Goal: Task Accomplishment & Management: Use online tool/utility

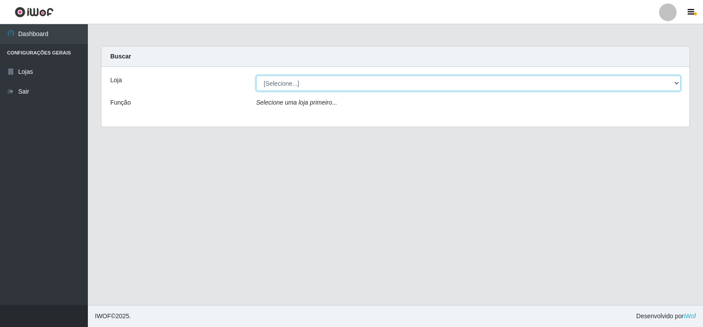
click at [300, 83] on select "[Selecione...] Extrabom - Loja 18 Goiabeiras" at bounding box center [468, 83] width 424 height 15
select select "501"
click at [256, 76] on select "[Selecione...] Extrabom - Loja 18 Goiabeiras" at bounding box center [468, 83] width 424 height 15
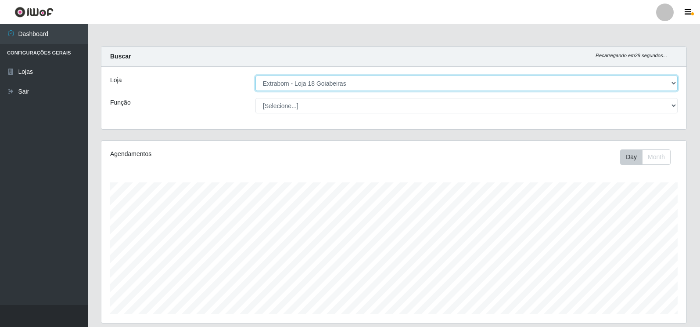
scroll to position [182, 585]
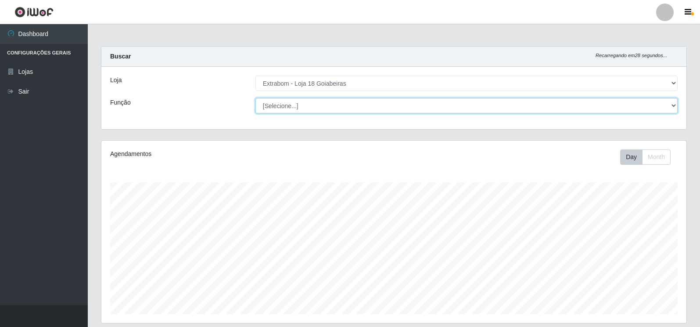
click at [287, 106] on select "[Selecione...] ATENDENTE DE E-COMMERCE ATENDENTE DE E-COMMERCE + ATENDENTE DE E…" at bounding box center [467, 105] width 422 height 15
select select "24"
click at [256, 98] on select "[Selecione...] ATENDENTE DE E-COMMERCE ATENDENTE DE E-COMMERCE + ATENDENTE DE E…" at bounding box center [467, 105] width 422 height 15
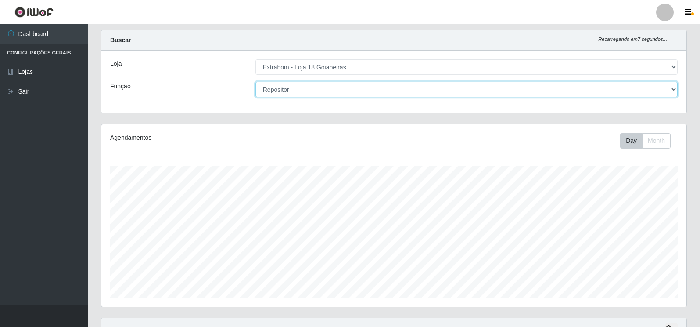
scroll to position [0, 0]
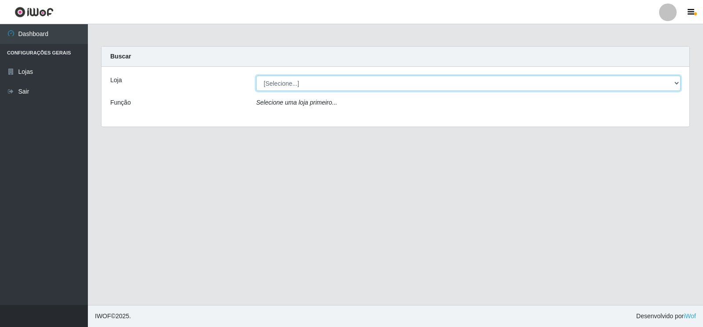
click at [287, 84] on select "[Selecione...] Extrabom - Loja 18 Goiabeiras" at bounding box center [468, 83] width 424 height 15
select select "501"
click at [256, 76] on select "[Selecione...] Extrabom - Loja 18 Goiabeiras" at bounding box center [468, 83] width 424 height 15
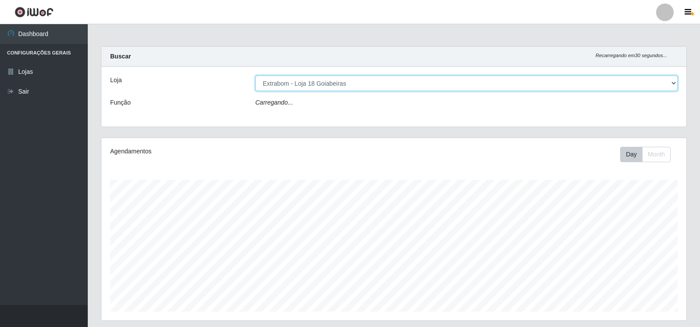
scroll to position [182, 585]
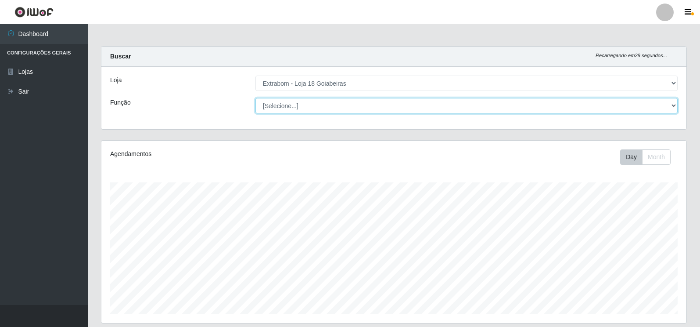
click at [284, 107] on select "[Selecione...] ATENDENTE DE E-COMMERCE ATENDENTE DE E-COMMERCE + ATENDENTE DE E…" at bounding box center [467, 105] width 422 height 15
click at [256, 98] on select "[Selecione...] ATENDENTE DE E-COMMERCE ATENDENTE DE E-COMMERCE + ATENDENTE DE E…" at bounding box center [467, 105] width 422 height 15
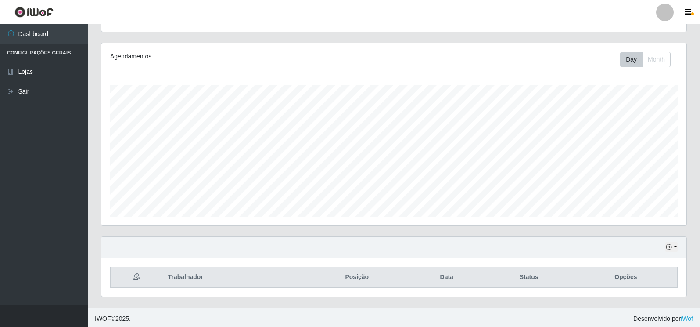
scroll to position [100, 0]
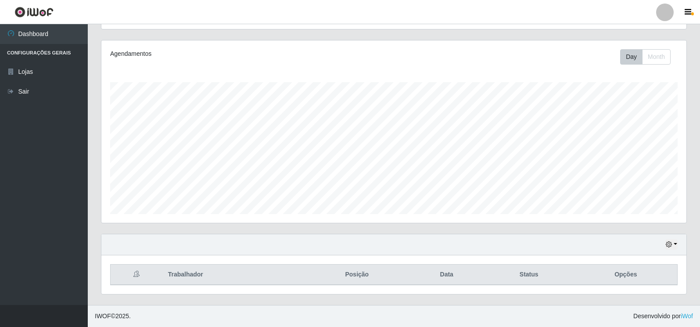
click at [135, 275] on icon at bounding box center [137, 274] width 6 height 6
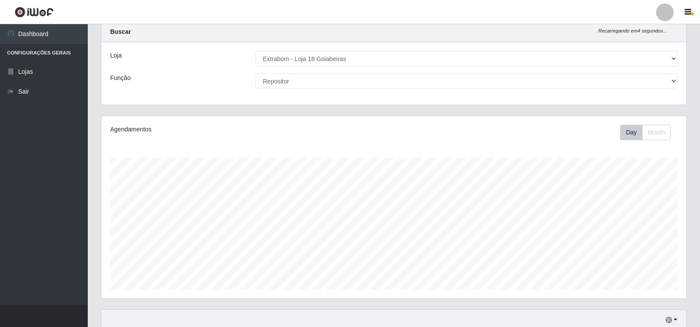
scroll to position [0, 0]
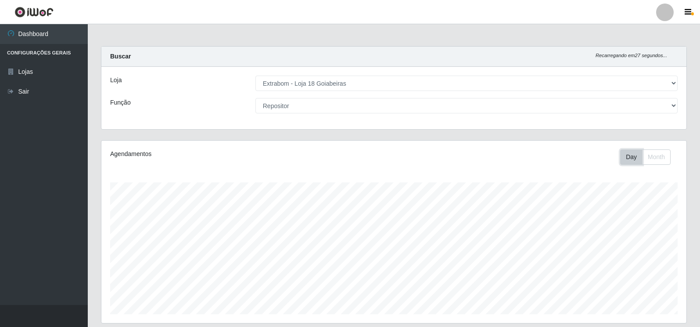
click at [632, 158] on button "Day" at bounding box center [632, 156] width 22 height 15
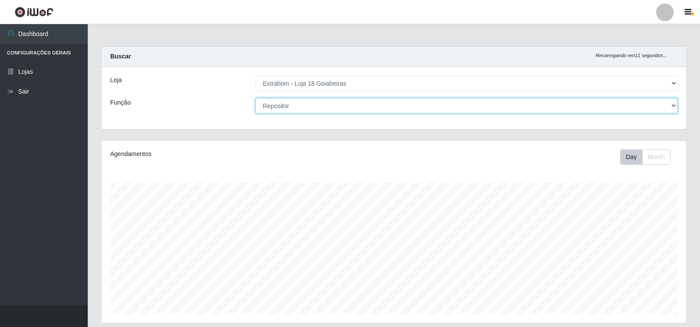
click at [287, 105] on select "[Selecione...] ATENDENTE DE E-COMMERCE ATENDENTE DE E-COMMERCE + ATENDENTE DE E…" at bounding box center [467, 105] width 422 height 15
click at [256, 98] on select "[Selecione...] ATENDENTE DE E-COMMERCE ATENDENTE DE E-COMMERCE + ATENDENTE DE E…" at bounding box center [467, 105] width 422 height 15
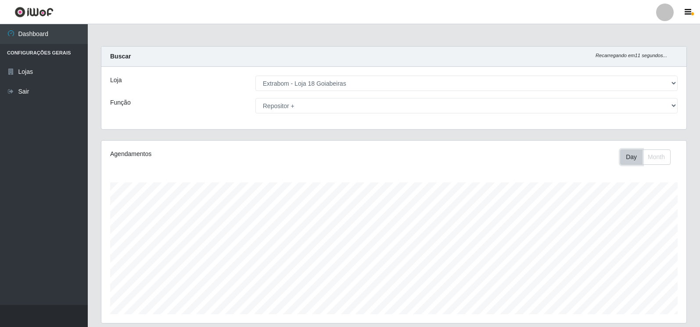
click at [632, 157] on button "Day" at bounding box center [632, 156] width 22 height 15
click at [629, 157] on button "Day" at bounding box center [632, 156] width 22 height 15
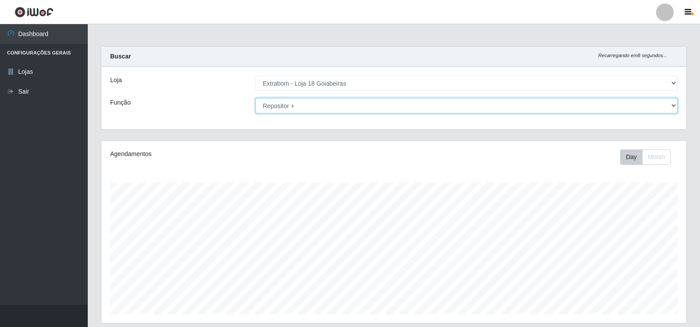
click at [292, 103] on select "[Selecione...] ATENDENTE DE E-COMMERCE ATENDENTE DE E-COMMERCE + ATENDENTE DE E…" at bounding box center [467, 105] width 422 height 15
click at [256, 98] on select "[Selecione...] ATENDENTE DE E-COMMERCE ATENDENTE DE E-COMMERCE + ATENDENTE DE E…" at bounding box center [467, 105] width 422 height 15
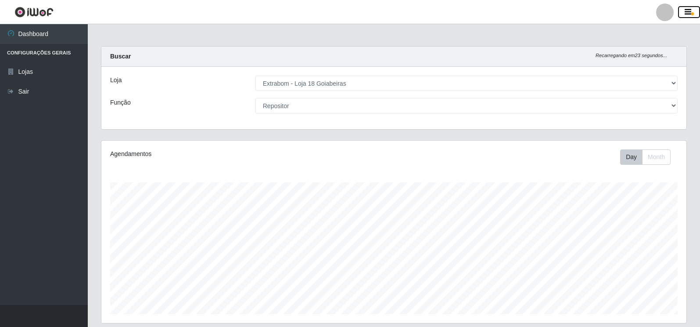
click at [690, 7] on button "button" at bounding box center [689, 12] width 22 height 12
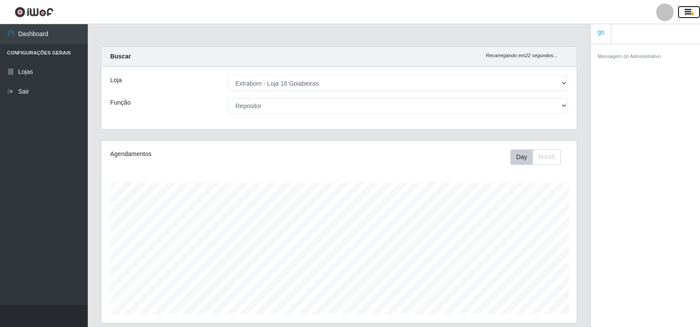
scroll to position [182, 476]
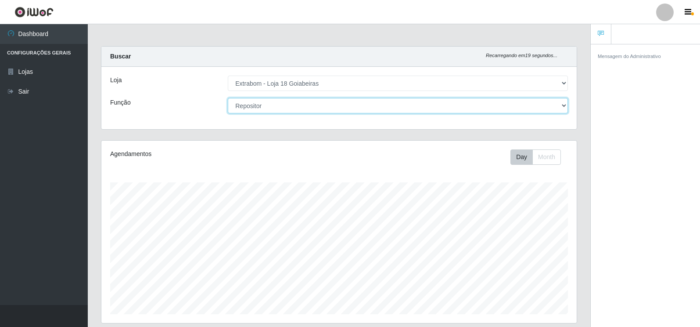
click at [432, 107] on select "[Selecione...] ATENDENTE DE E-COMMERCE ATENDENTE DE E-COMMERCE + ATENDENTE DE E…" at bounding box center [398, 105] width 340 height 15
click at [228, 98] on select "[Selecione...] ATENDENTE DE E-COMMERCE ATENDENTE DE E-COMMERCE + ATENDENTE DE E…" at bounding box center [398, 105] width 340 height 15
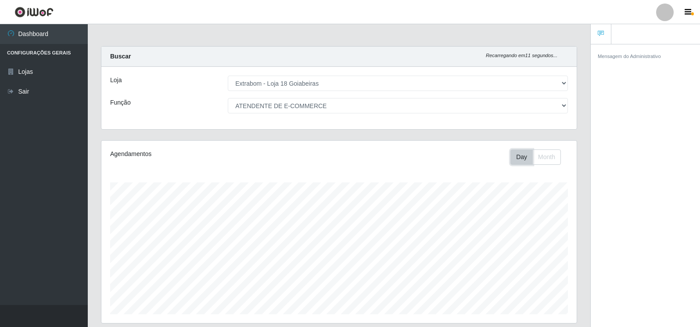
click at [519, 159] on button "Day" at bounding box center [522, 156] width 22 height 15
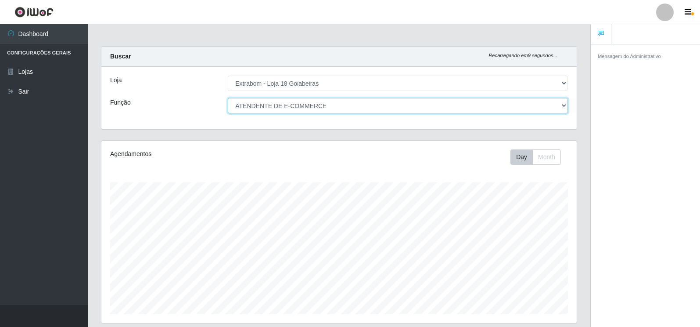
click at [346, 106] on select "[Selecione...] ATENDENTE DE E-COMMERCE ATENDENTE DE E-COMMERCE + ATENDENTE DE E…" at bounding box center [398, 105] width 340 height 15
select select "24"
click at [228, 98] on select "[Selecione...] ATENDENTE DE E-COMMERCE ATENDENTE DE E-COMMERCE + ATENDENTE DE E…" at bounding box center [398, 105] width 340 height 15
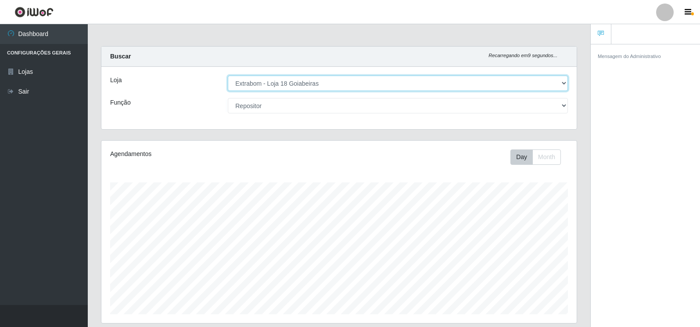
click at [310, 83] on select "[Selecione...] Extrabom - Loja 18 Goiabeiras" at bounding box center [398, 83] width 340 height 15
click at [228, 76] on select "[Selecione...] Extrabom - Loja 18 Goiabeiras" at bounding box center [398, 83] width 340 height 15
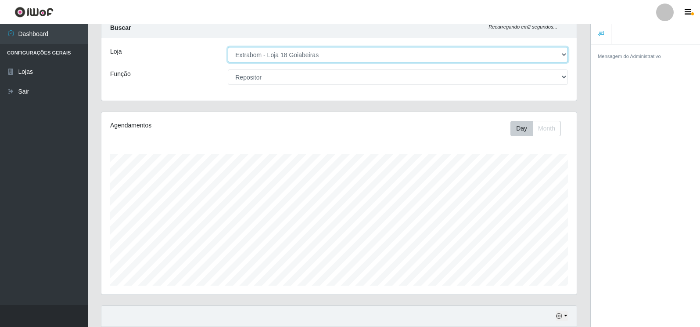
scroll to position [44, 0]
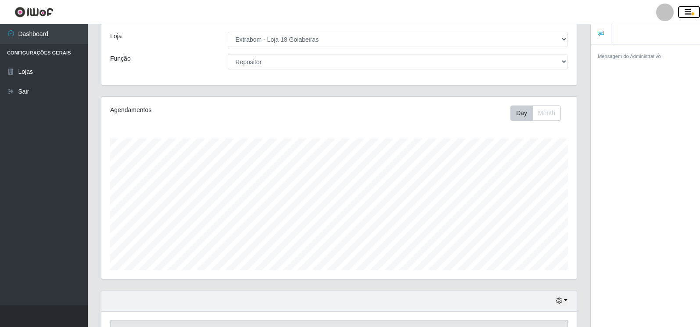
click at [688, 11] on icon "button" at bounding box center [688, 12] width 7 height 8
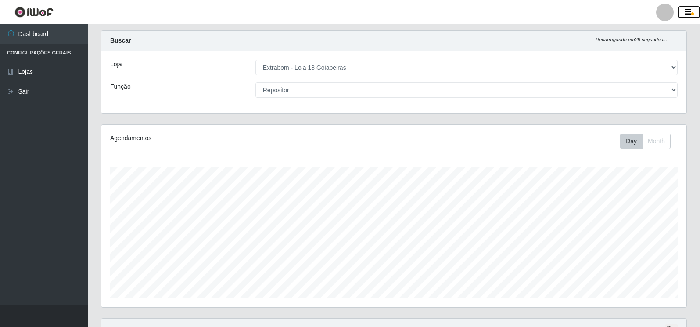
scroll to position [0, 0]
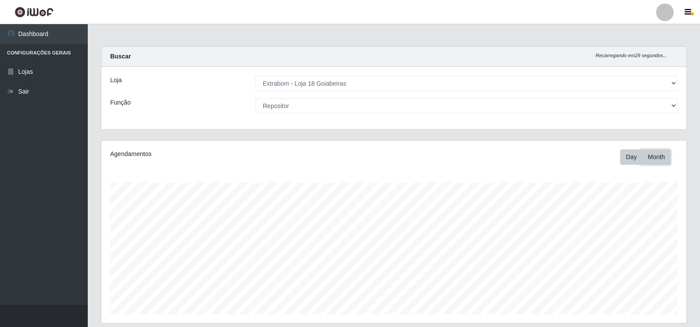
click at [661, 154] on button "Month" at bounding box center [656, 156] width 29 height 15
click at [627, 158] on button "Day" at bounding box center [632, 156] width 22 height 15
click at [42, 34] on link "Dashboard" at bounding box center [44, 34] width 88 height 20
click at [36, 33] on link "Dashboard" at bounding box center [44, 34] width 88 height 20
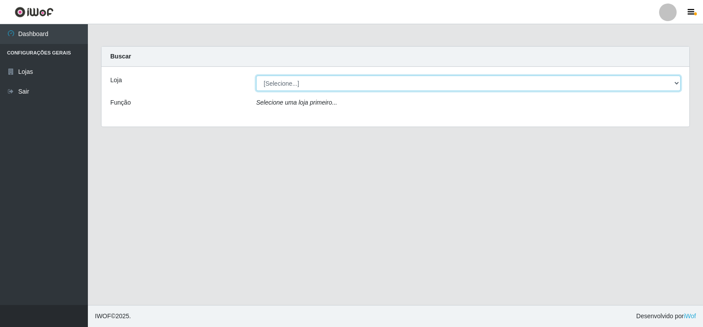
click at [288, 87] on select "[Selecione...] Extrabom - Loja 18 Goiabeiras" at bounding box center [468, 83] width 424 height 15
select select "501"
click at [256, 76] on select "[Selecione...] Extrabom - Loja 18 Goiabeiras" at bounding box center [468, 83] width 424 height 15
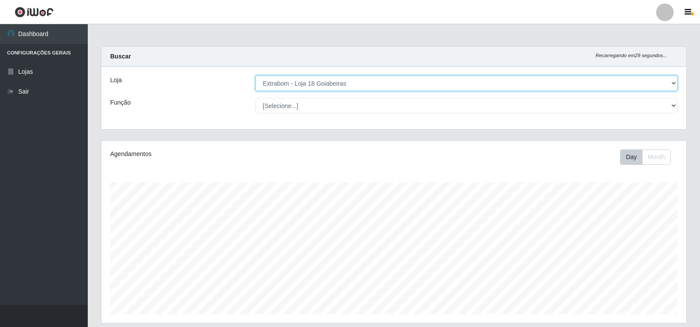
scroll to position [182, 585]
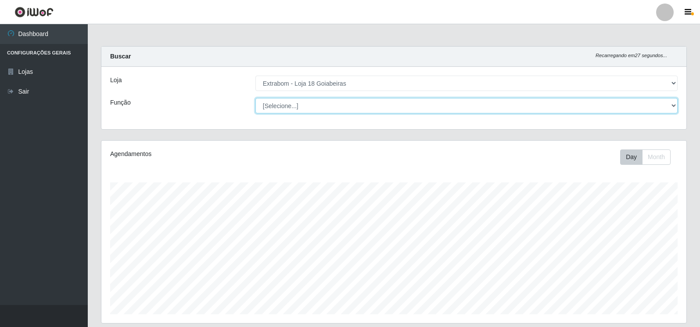
click at [278, 108] on select "[Selecione...] ATENDENTE DE E-COMMERCE ATENDENTE DE E-COMMERCE + ATENDENTE DE E…" at bounding box center [467, 105] width 422 height 15
select select "24"
click at [256, 98] on select "[Selecione...] ATENDENTE DE E-COMMERCE ATENDENTE DE E-COMMERCE + ATENDENTE DE E…" at bounding box center [467, 105] width 422 height 15
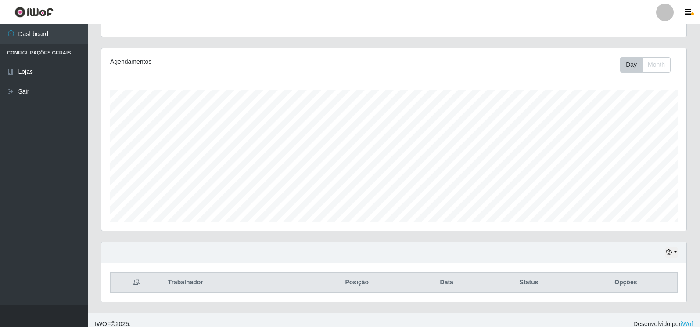
scroll to position [100, 0]
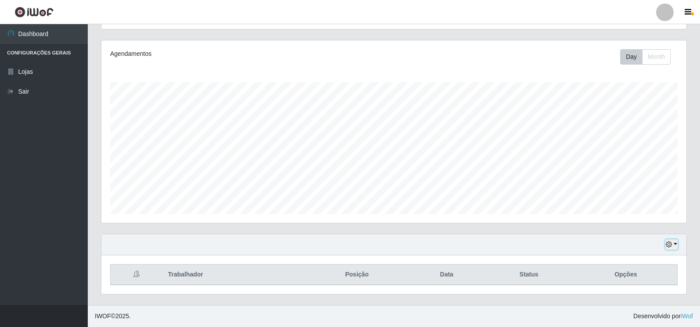
click at [675, 243] on button "button" at bounding box center [672, 244] width 12 height 10
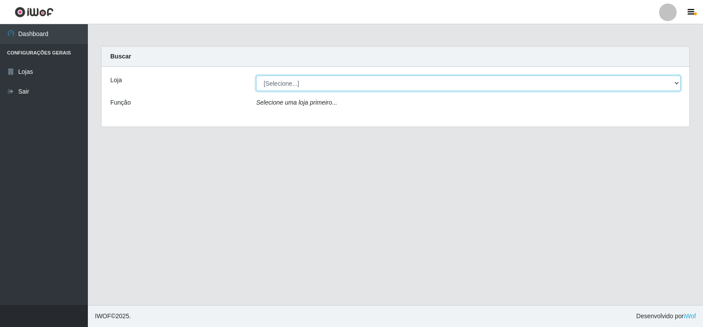
click at [302, 83] on select "[Selecione...] Extrabom - Loja 18 Goiabeiras" at bounding box center [468, 83] width 424 height 15
select select "501"
click at [256, 76] on select "[Selecione...] Extrabom - Loja 18 Goiabeiras" at bounding box center [468, 83] width 424 height 15
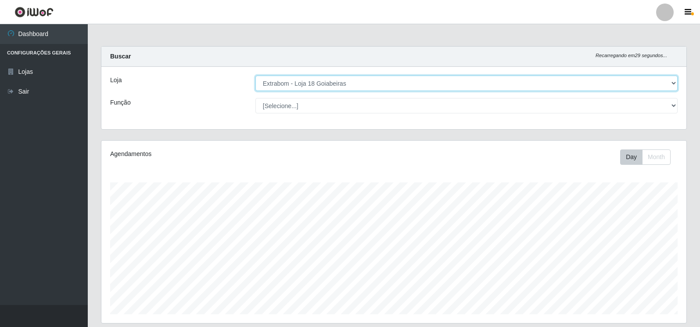
scroll to position [182, 585]
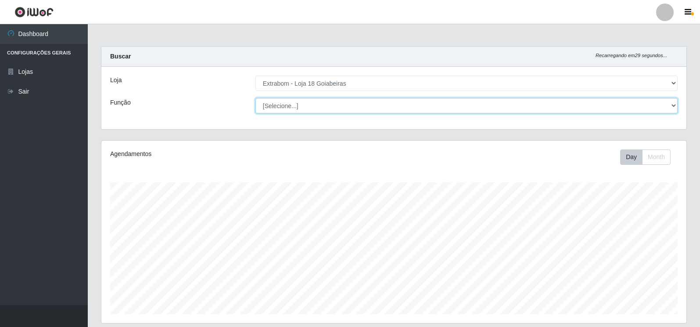
click at [289, 103] on select "[Selecione...] ATENDENTE DE E-COMMERCE ATENDENTE DE E-COMMERCE + ATENDENTE DE E…" at bounding box center [467, 105] width 422 height 15
select select "24"
click at [256, 98] on select "[Selecione...] ATENDENTE DE E-COMMERCE ATENDENTE DE E-COMMERCE + ATENDENTE DE E…" at bounding box center [467, 105] width 422 height 15
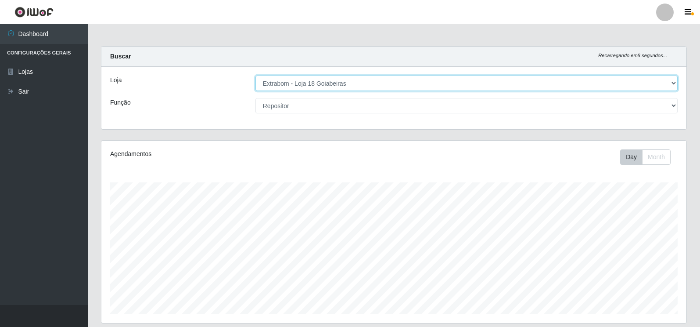
click at [360, 81] on select "[Selecione...] Extrabom - Loja 18 Goiabeiras" at bounding box center [467, 83] width 422 height 15
click at [256, 76] on select "[Selecione...] Extrabom - Loja 18 Goiabeiras" at bounding box center [467, 83] width 422 height 15
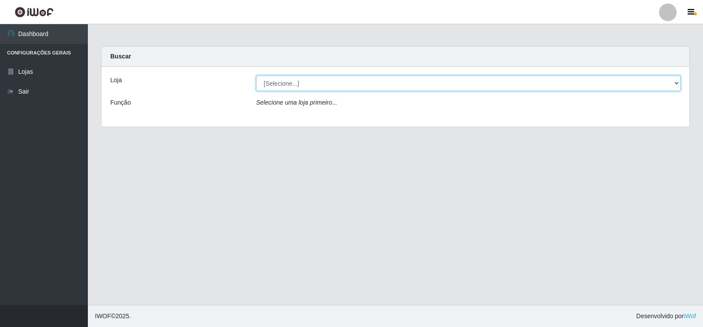
click at [278, 83] on select "[Selecione...] Extrabom - Loja 18 Goiabeiras" at bounding box center [468, 83] width 424 height 15
select select "501"
click at [256, 76] on select "[Selecione...] Extrabom - Loja 18 Goiabeiras" at bounding box center [468, 83] width 424 height 15
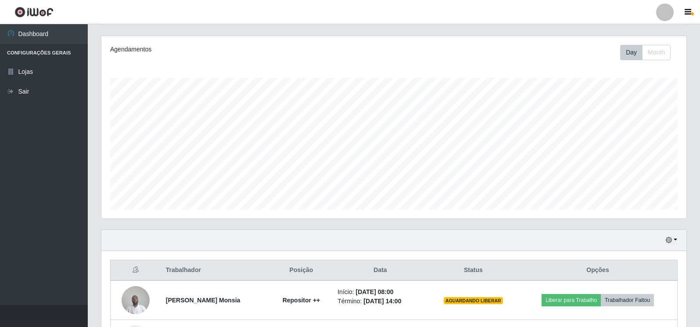
scroll to position [178, 0]
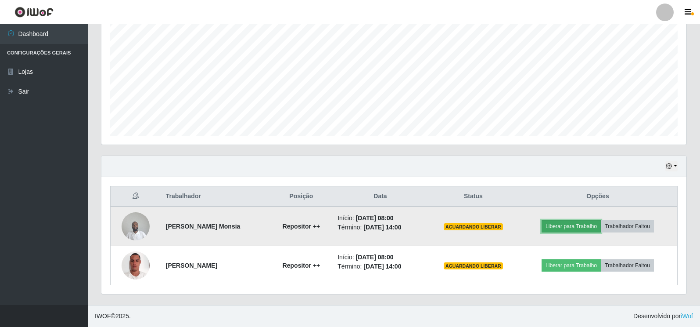
click at [557, 224] on button "Liberar para Trabalho" at bounding box center [571, 226] width 59 height 12
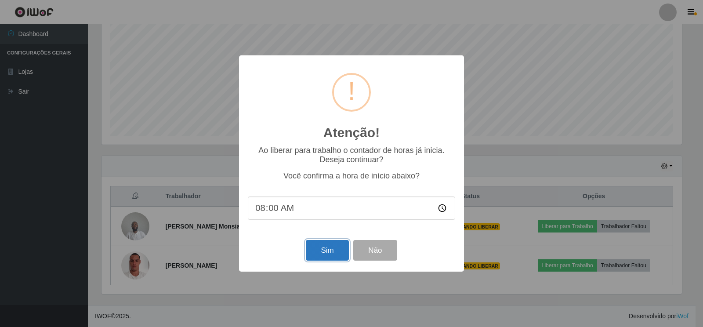
click at [324, 249] on button "Sim" at bounding box center [327, 250] width 43 height 21
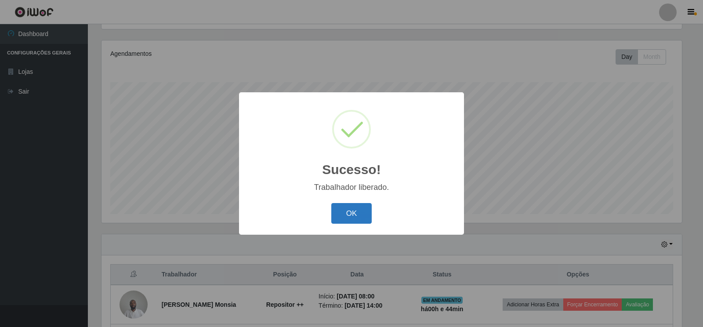
click at [360, 215] on button "OK" at bounding box center [351, 213] width 41 height 21
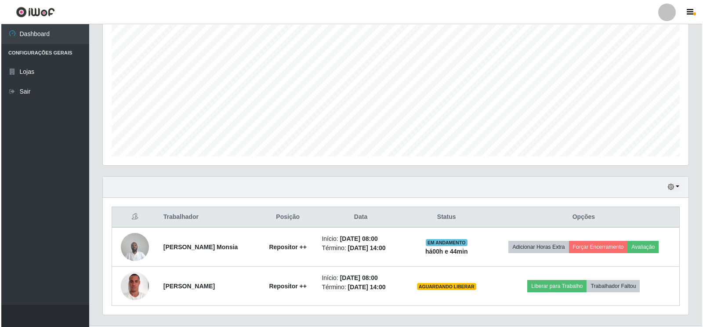
scroll to position [178, 0]
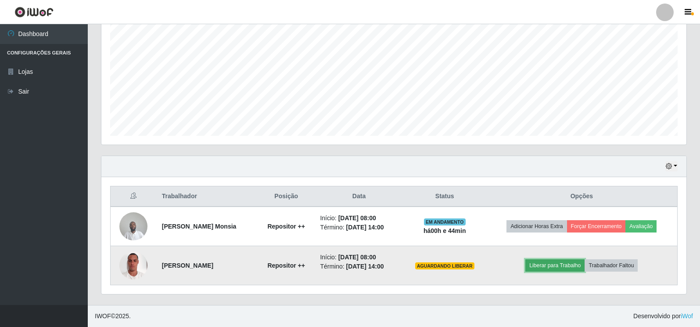
click at [551, 266] on button "Liberar para Trabalho" at bounding box center [555, 265] width 59 height 12
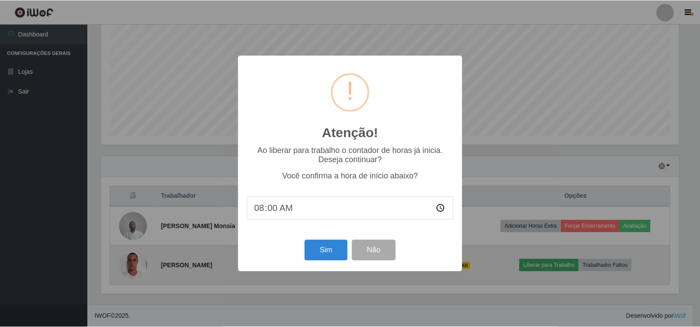
scroll to position [182, 580]
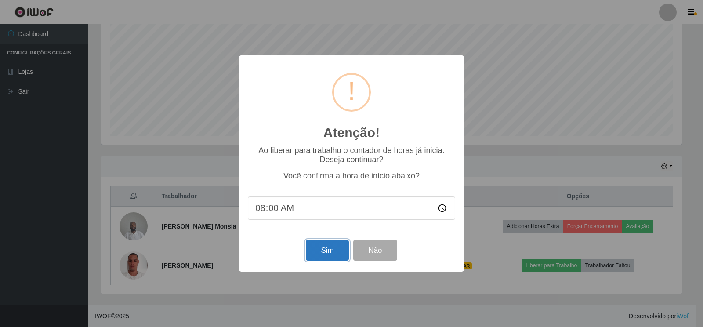
click at [332, 253] on button "Sim" at bounding box center [327, 250] width 43 height 21
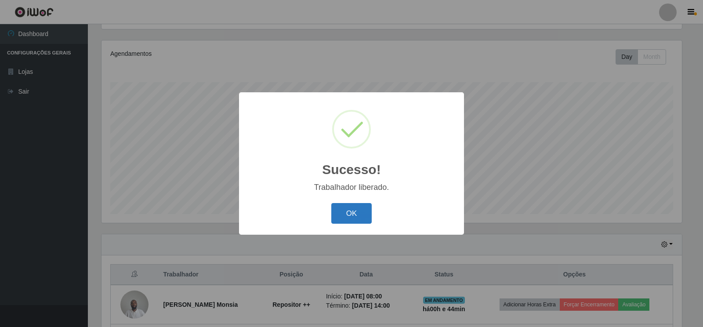
click at [362, 209] on button "OK" at bounding box center [351, 213] width 41 height 21
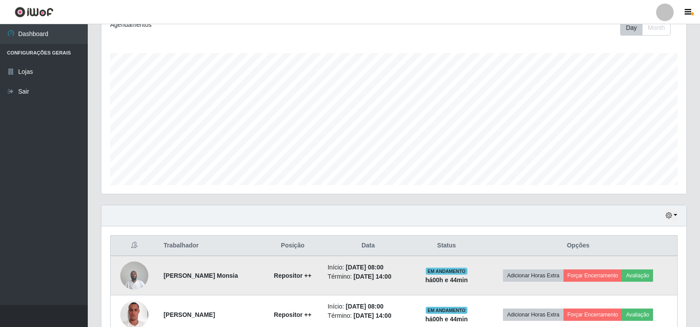
scroll to position [178, 0]
